Goal: Find specific fact: Find specific fact

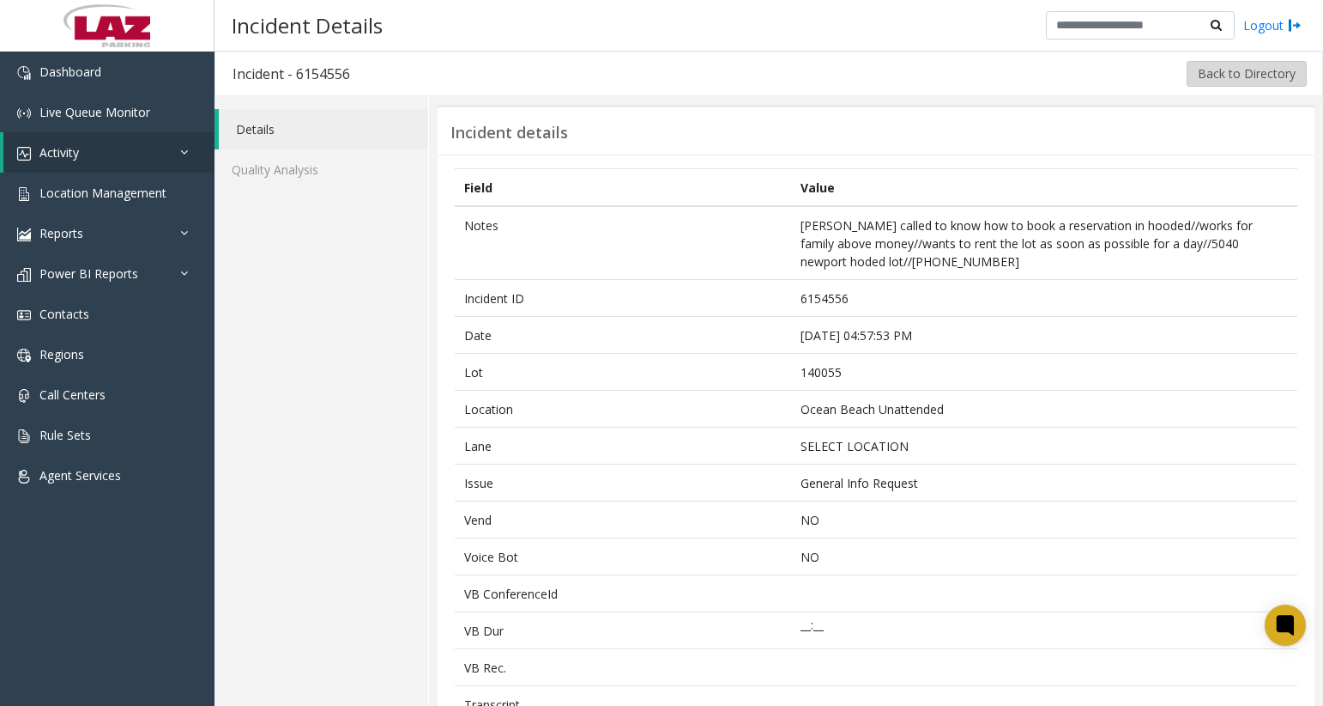
click at [1193, 74] on button "Back to Directory" at bounding box center [1247, 74] width 120 height 26
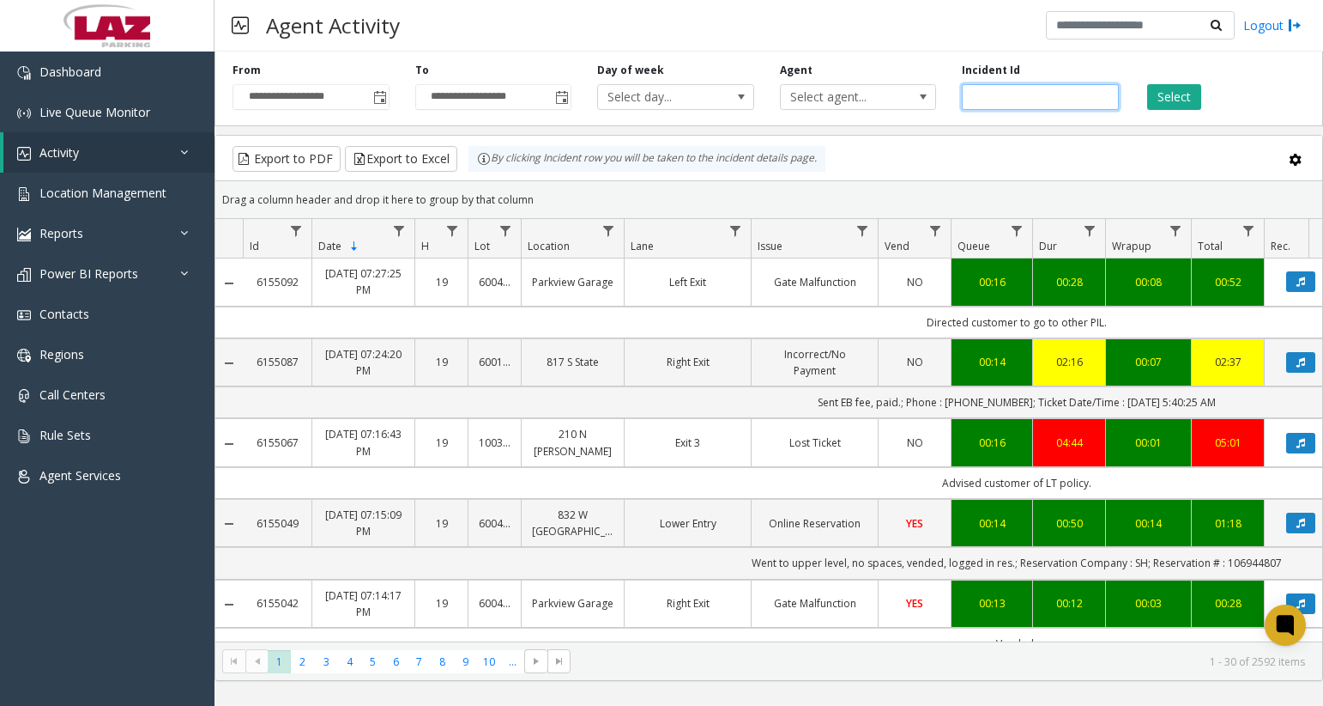
click at [997, 96] on input "number" at bounding box center [1040, 97] width 157 height 26
paste input "*******"
type input "*******"
click at [1150, 103] on button "Select" at bounding box center [1175, 97] width 54 height 26
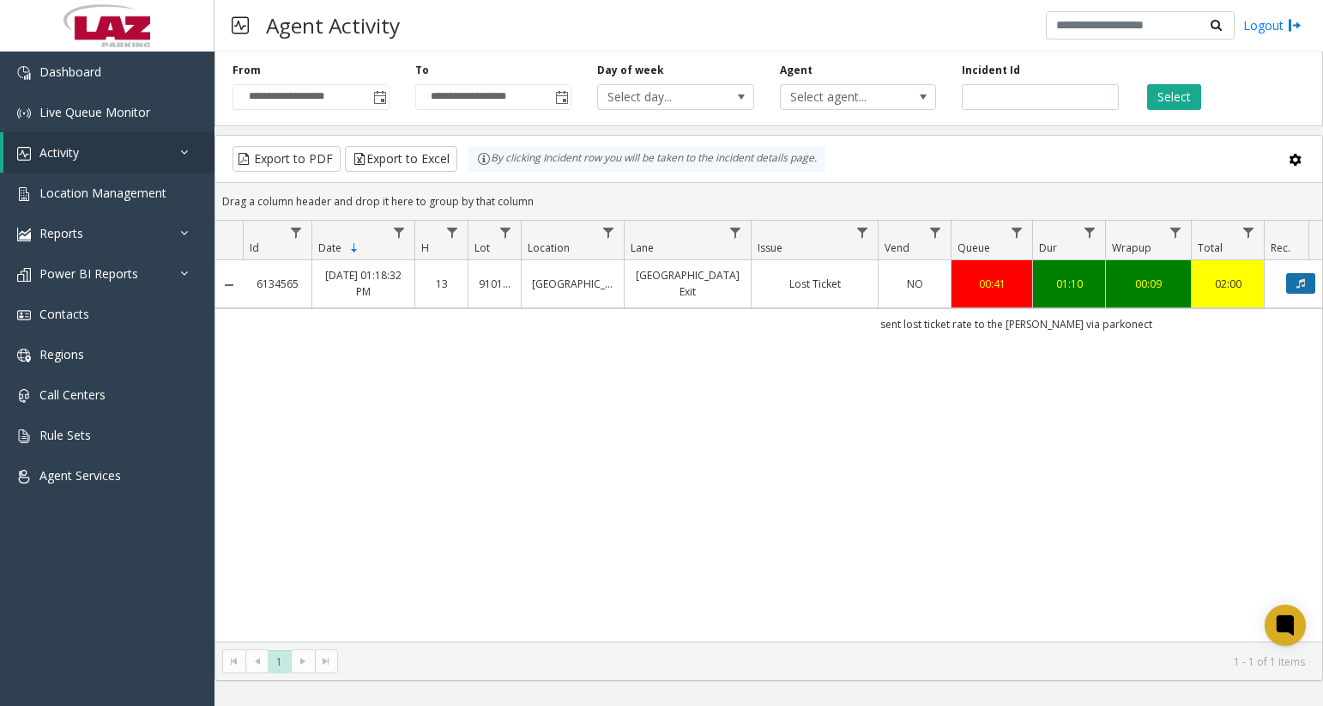
click at [1292, 283] on button "Data table" at bounding box center [1301, 283] width 29 height 21
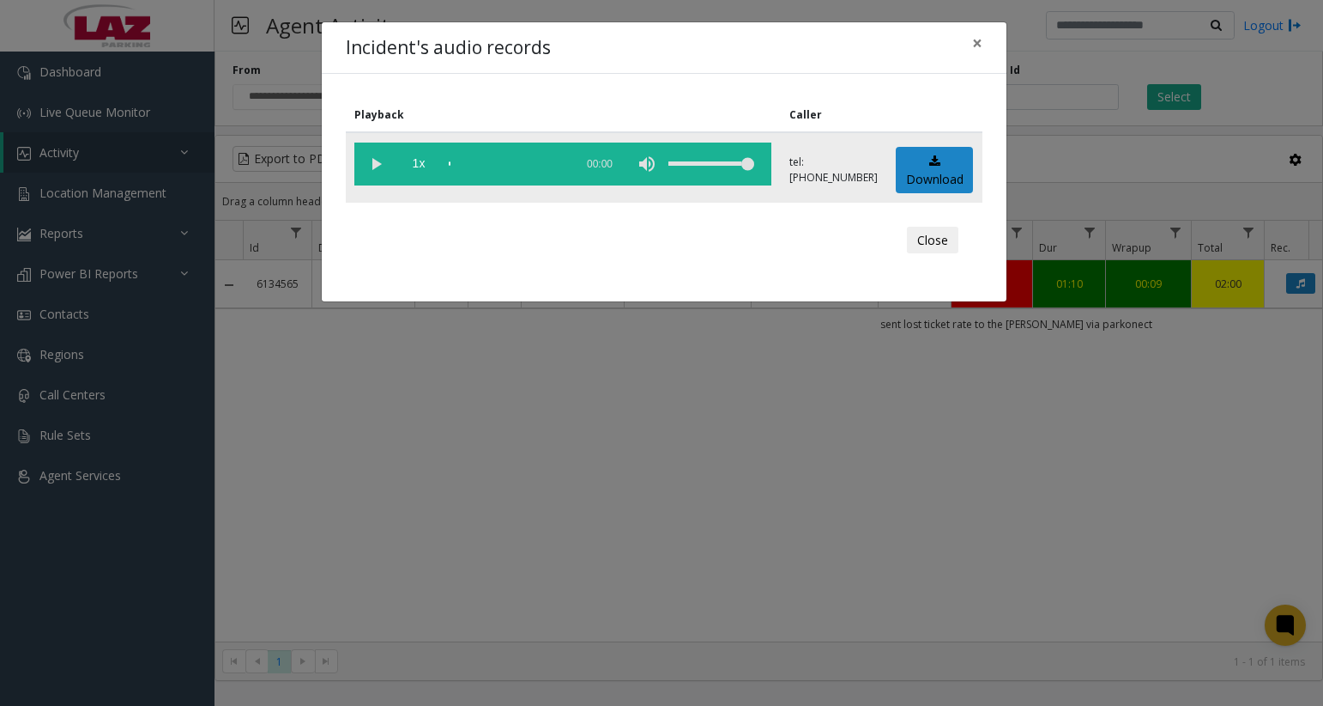
click at [376, 167] on vg-play-pause at bounding box center [375, 163] width 43 height 43
click at [948, 239] on button "Close" at bounding box center [932, 240] width 51 height 27
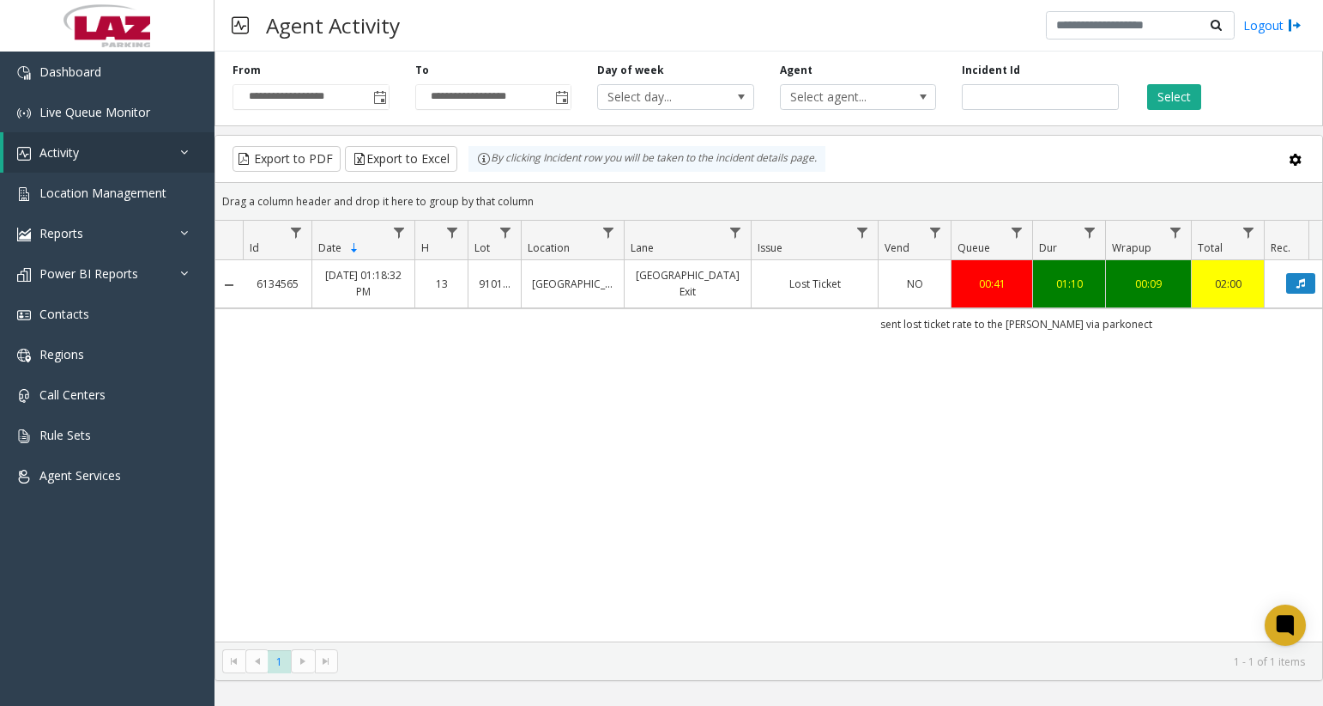
click at [802, 308] on td "sent lost ticket rate to the [PERSON_NAME] via parkonect" at bounding box center [1016, 323] width 1547 height 31
click at [803, 294] on td "Lost Ticket" at bounding box center [814, 283] width 127 height 47
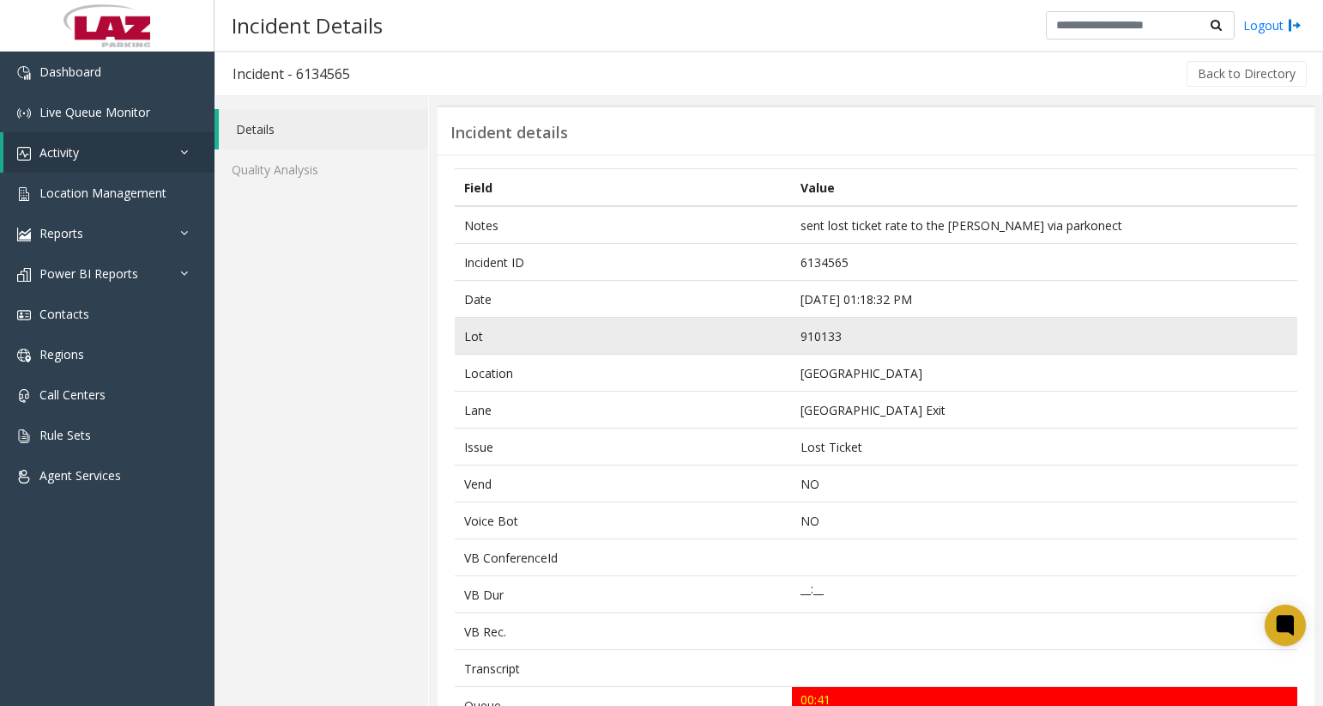
click at [851, 348] on td "910133" at bounding box center [1045, 336] width 506 height 37
click at [845, 343] on td "910133" at bounding box center [1045, 336] width 506 height 37
click at [832, 337] on td "910133" at bounding box center [1045, 336] width 506 height 37
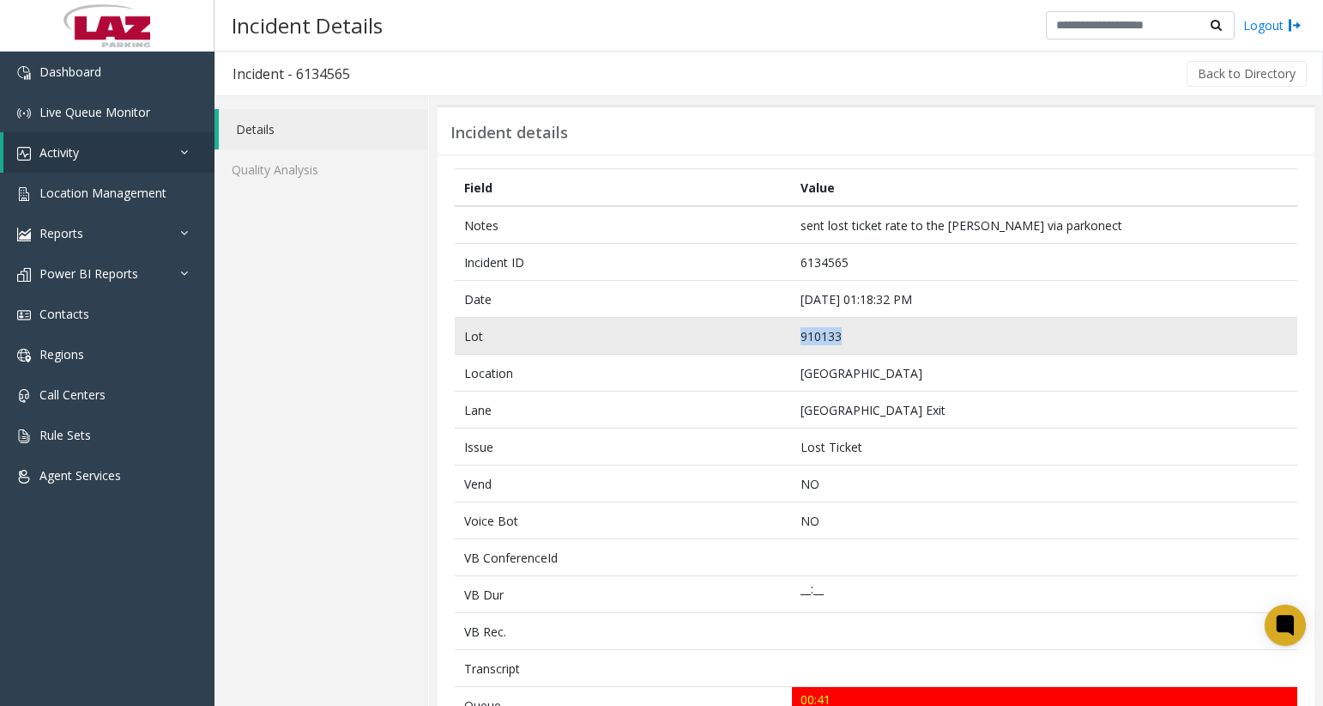
click at [832, 337] on td "910133" at bounding box center [1045, 336] width 506 height 37
copy td "910133"
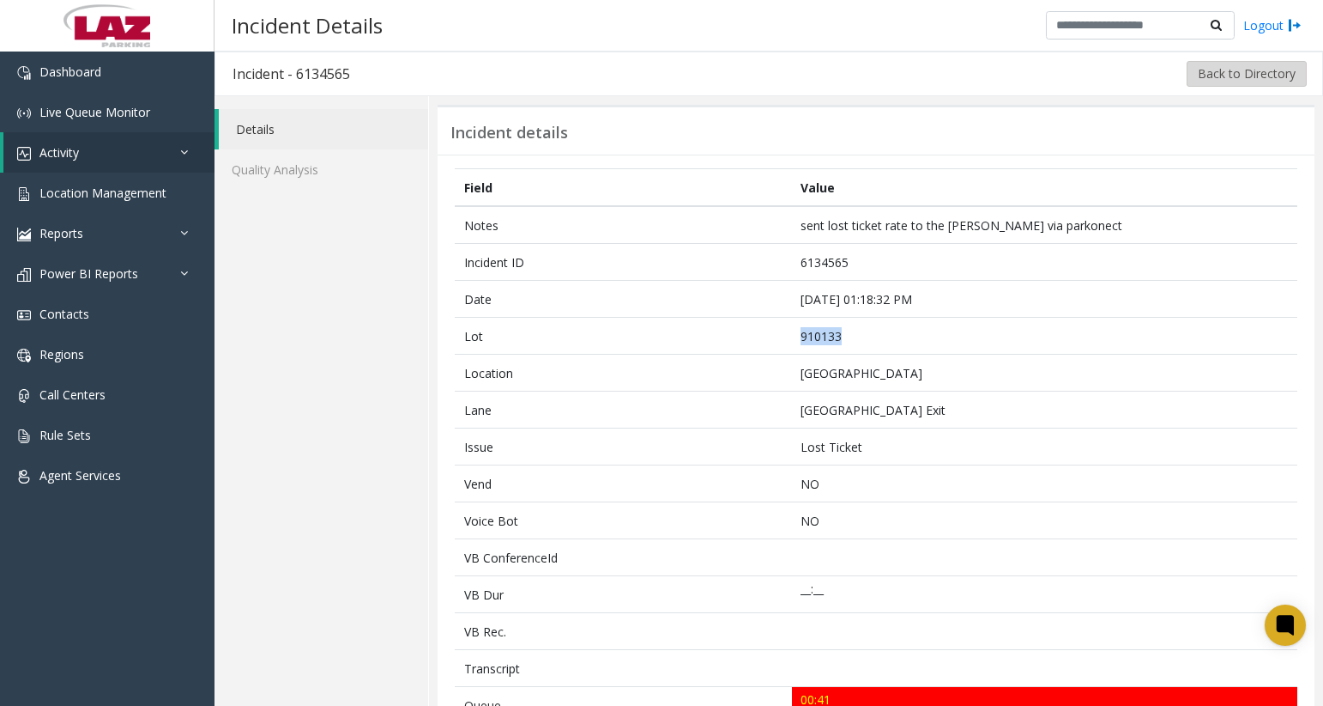
click at [1231, 72] on button "Back to Directory" at bounding box center [1247, 74] width 120 height 26
